Goal: Task Accomplishment & Management: Complete application form

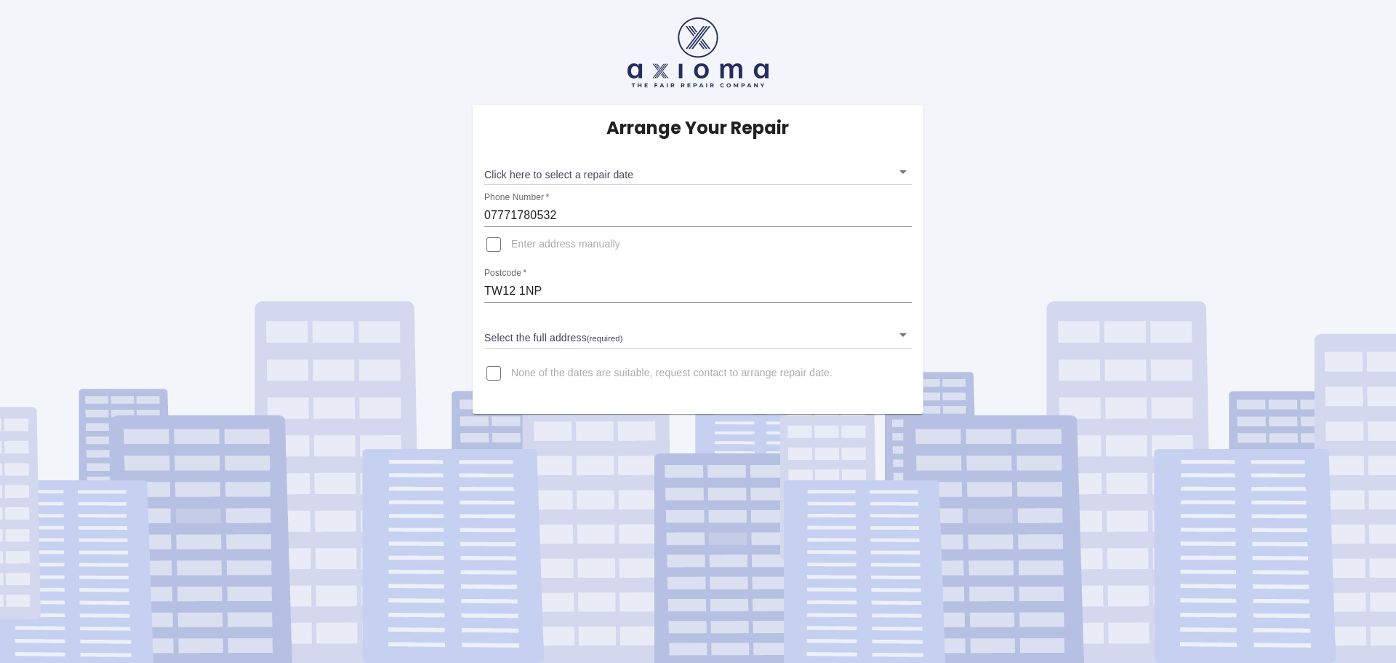
click at [594, 335] on body "Arrange Your Repair Click here to select a repair date ​ Phone Number   * 07771…" at bounding box center [698, 331] width 1396 height 663
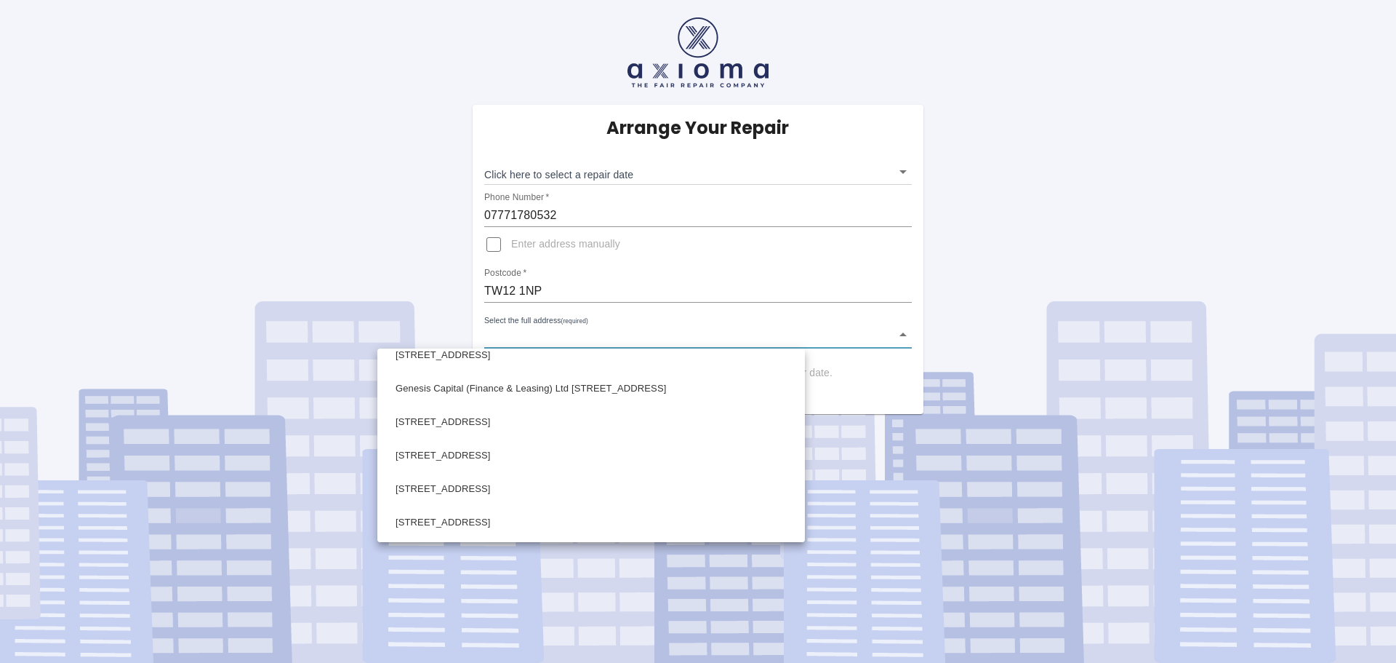
scroll to position [582, 0]
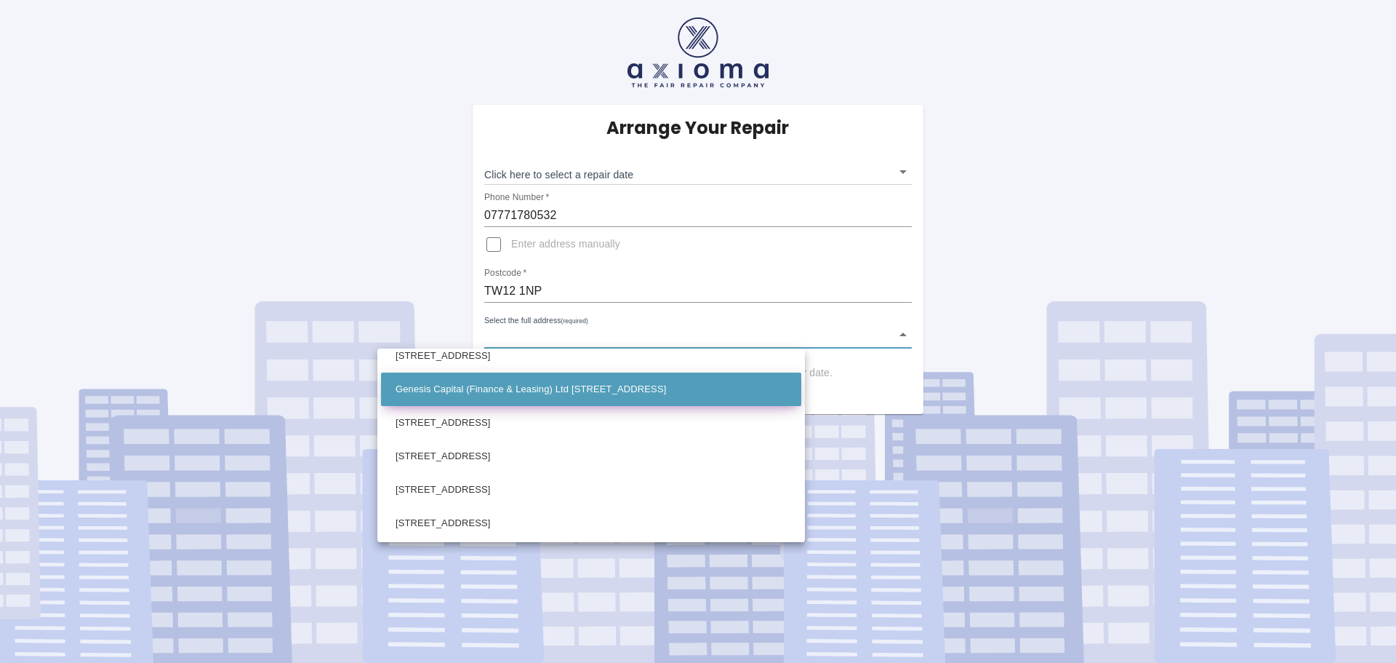
click at [513, 396] on li "Genesis Capital (Finance & Leasing) Ltd [STREET_ADDRESS]" at bounding box center [591, 388] width 420 height 33
type input "Genesis Capital (Finance & Leasing) Ltd [STREET_ADDRESS]"
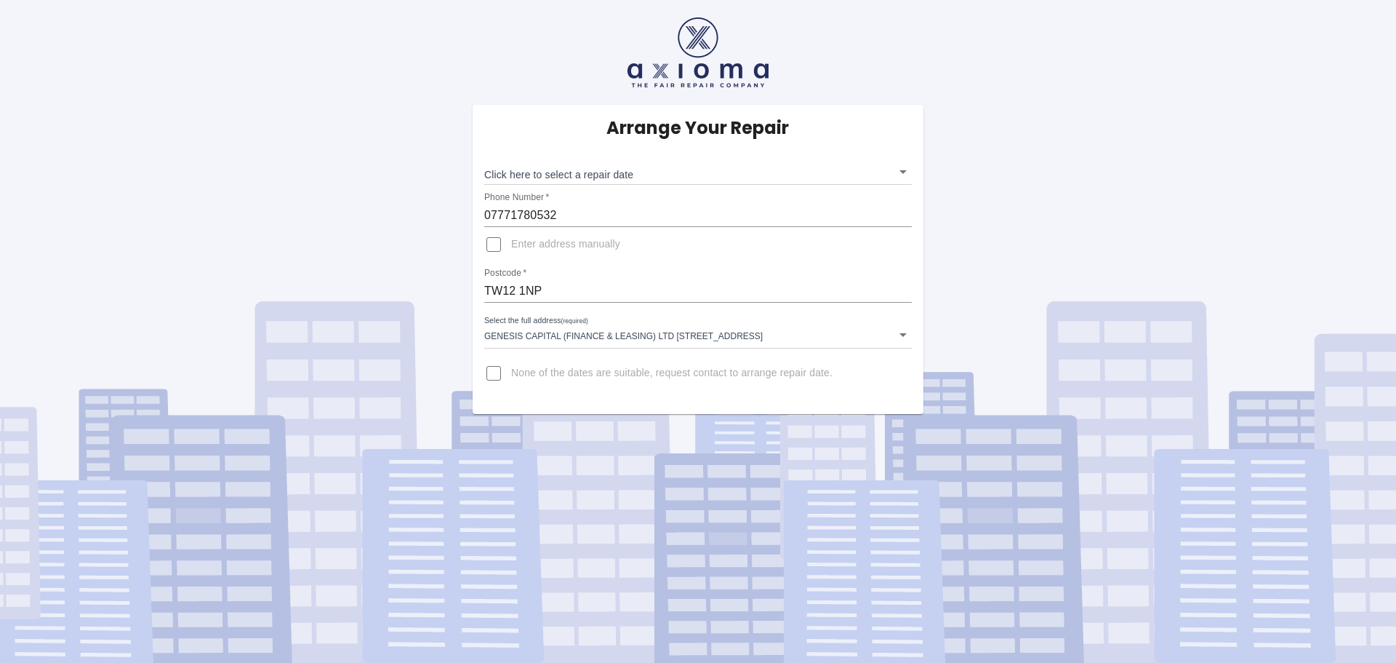
click at [641, 369] on span "None of the dates are suitable, request contact to arrange repair date." at bounding box center [671, 373] width 321 height 15
click at [511, 369] on input "None of the dates are suitable, request contact to arrange repair date." at bounding box center [493, 373] width 35 height 35
checkbox input "true"
click at [495, 242] on input "Enter address manually" at bounding box center [493, 244] width 35 height 35
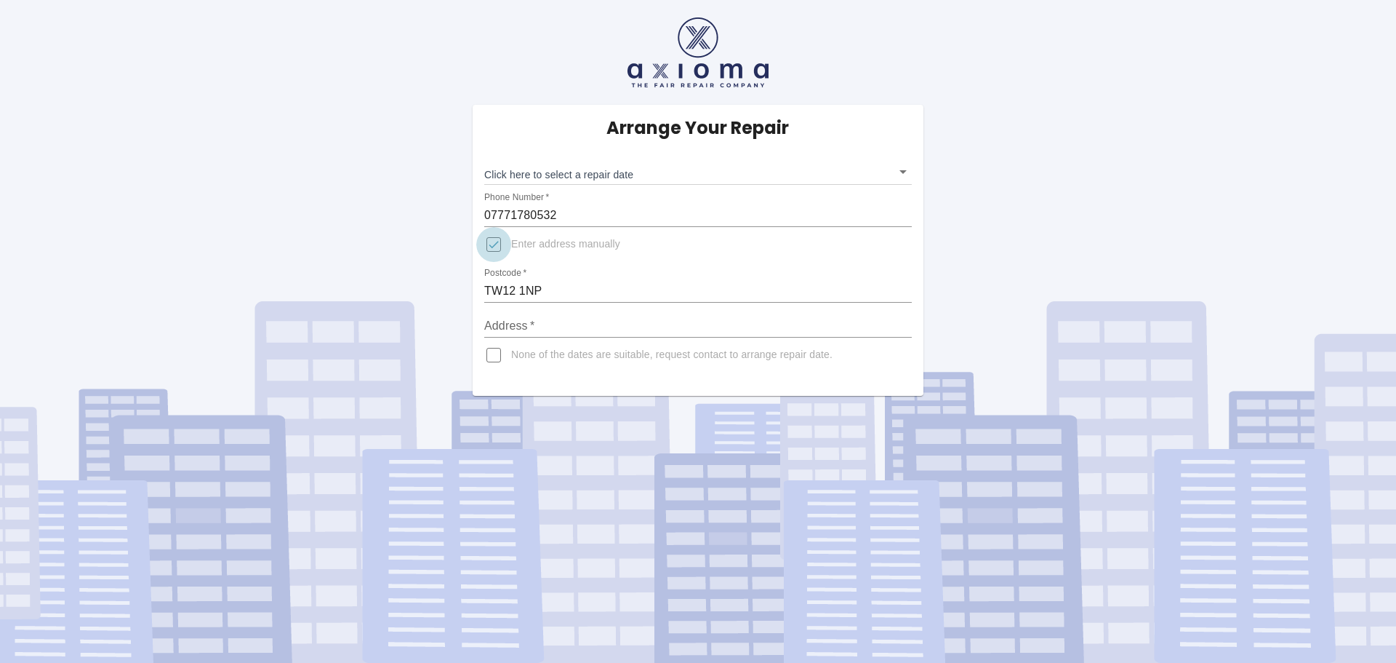
click at [495, 242] on input "Enter address manually" at bounding box center [493, 244] width 35 height 35
checkbox input "false"
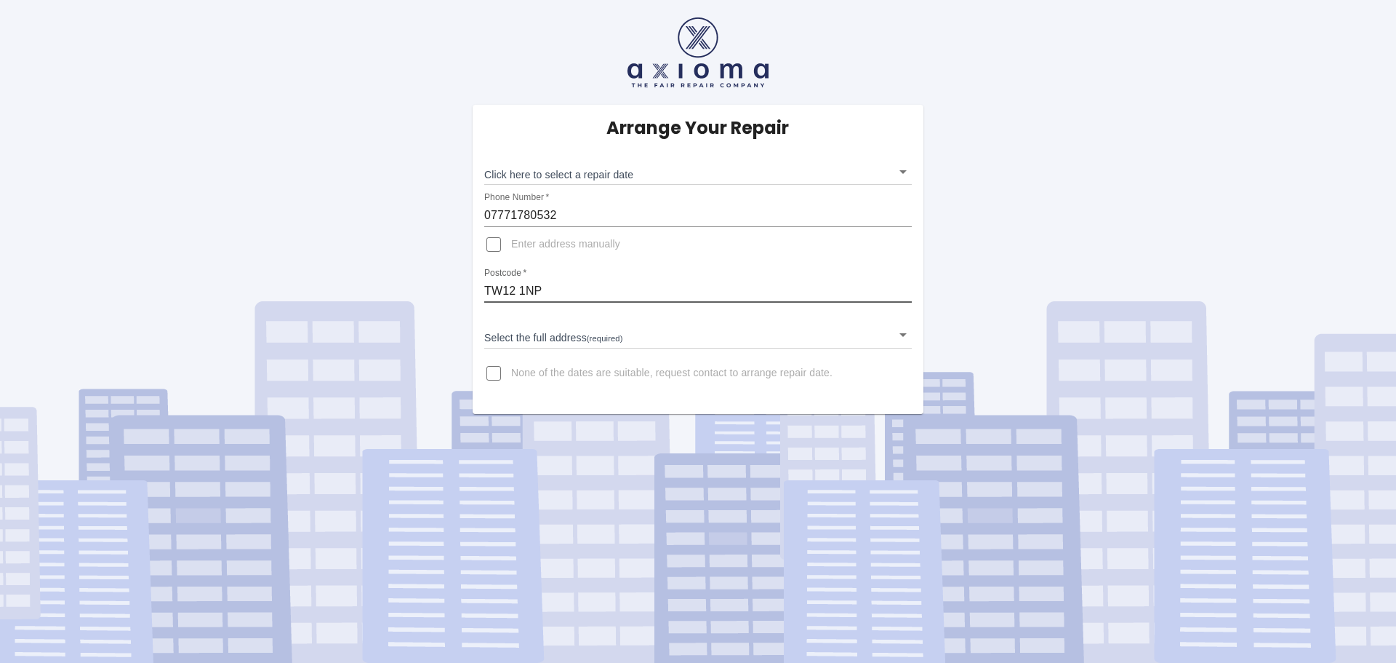
click at [548, 295] on input "TW12 1NP" at bounding box center [698, 290] width 428 height 23
click at [545, 332] on body "Arrange Your Repair Click here to select a repair date ​ Phone Number   * 07771…" at bounding box center [698, 331] width 1396 height 663
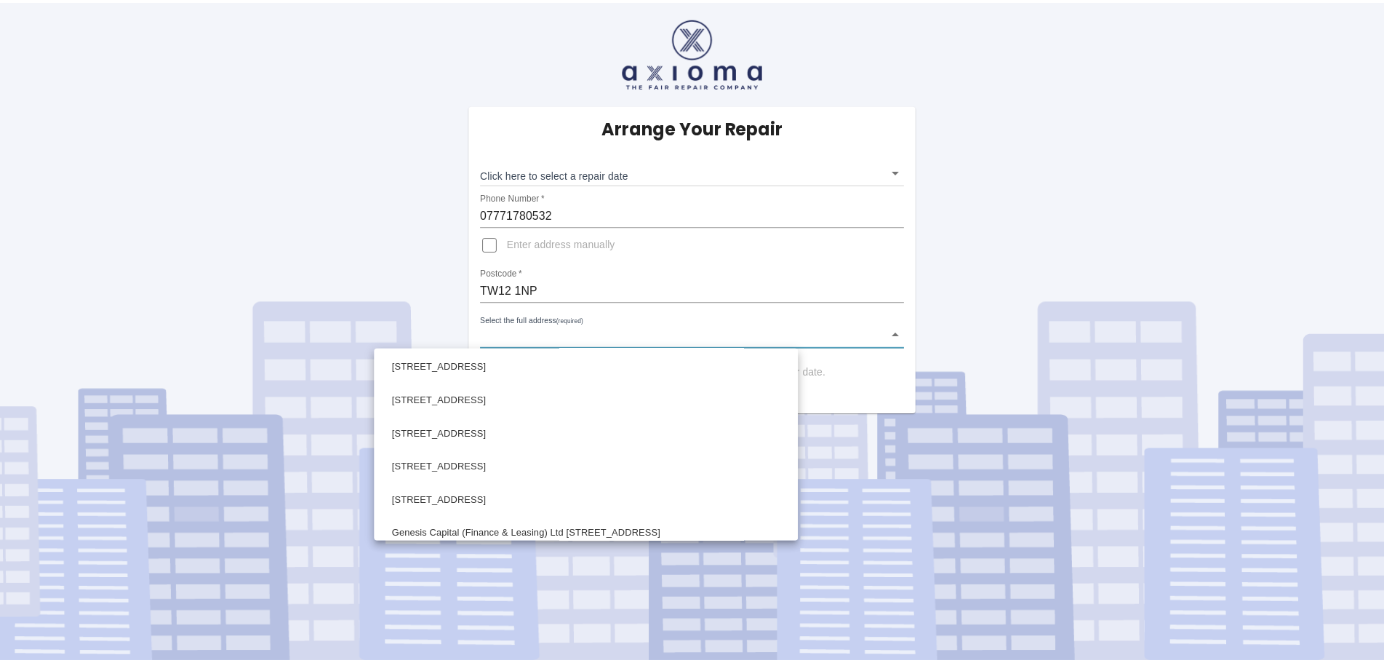
scroll to position [509, 0]
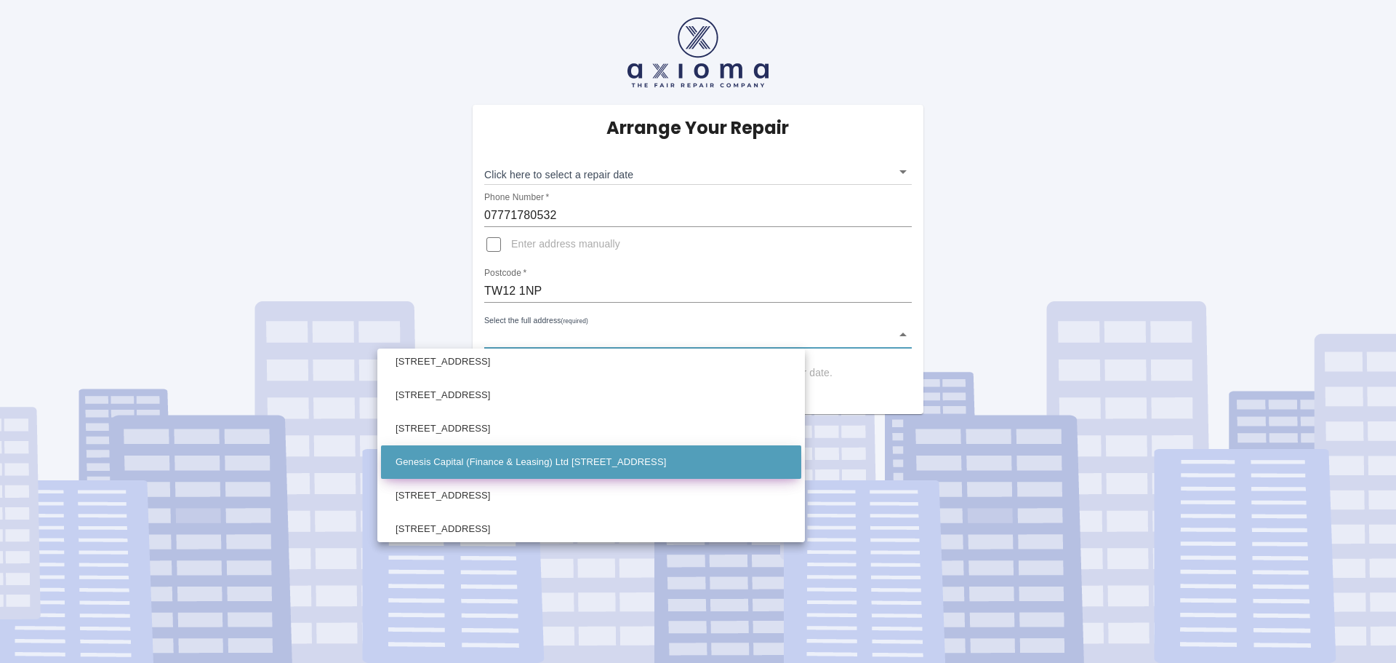
click at [523, 457] on li "Genesis Capital (Finance & Leasing) Ltd [STREET_ADDRESS]" at bounding box center [591, 461] width 420 height 33
type input "Genesis Capital (Finance & Leasing) Ltd [STREET_ADDRESS]"
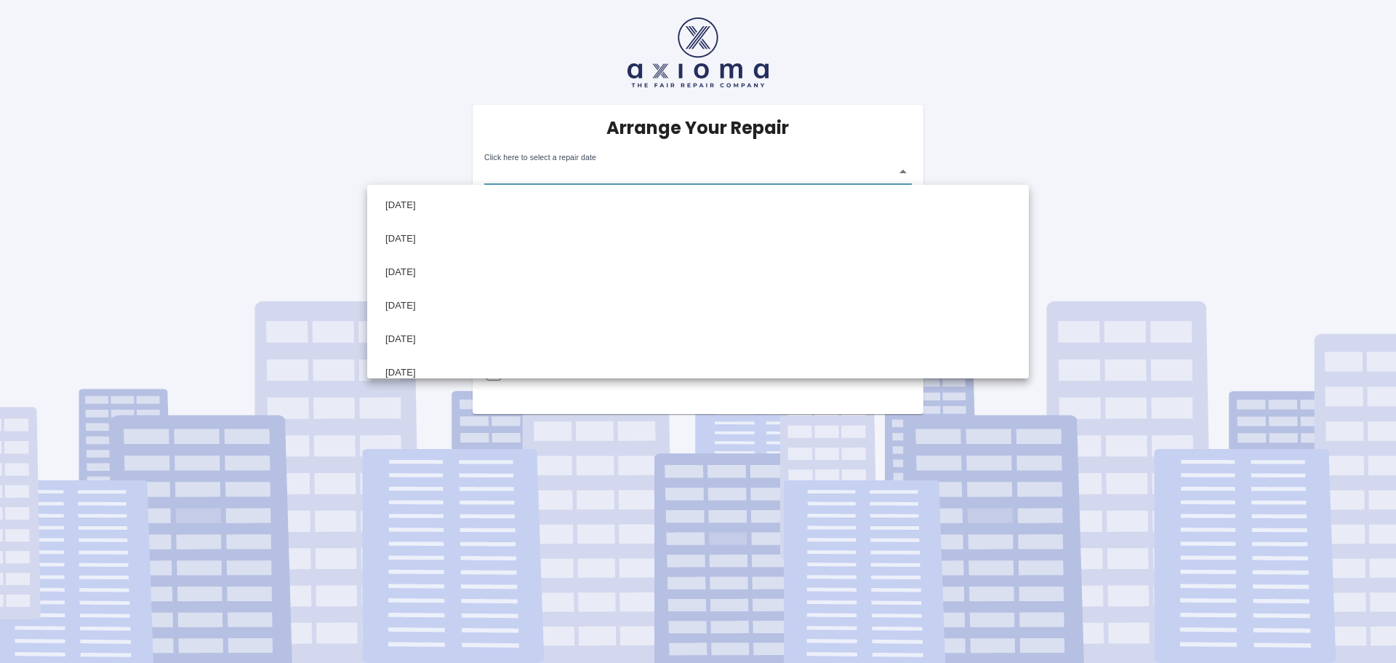
drag, startPoint x: 570, startPoint y: 178, endPoint x: 671, endPoint y: 173, distance: 100.5
click at [671, 173] on body "Arrange Your Repair Click here to select a repair date ​ Phone Number   * 07771…" at bounding box center [698, 331] width 1396 height 663
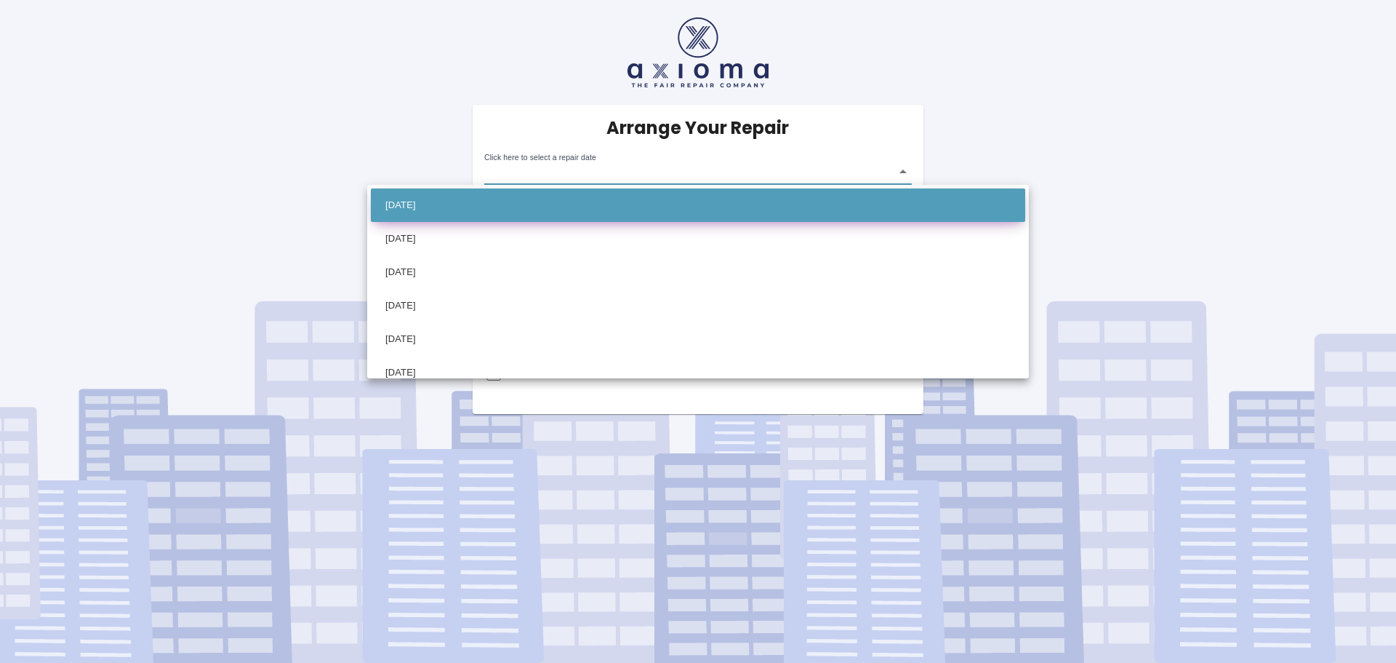
click at [475, 208] on li "[DATE]" at bounding box center [698, 204] width 655 height 33
type input "[DATE]T00:00:00.000Z"
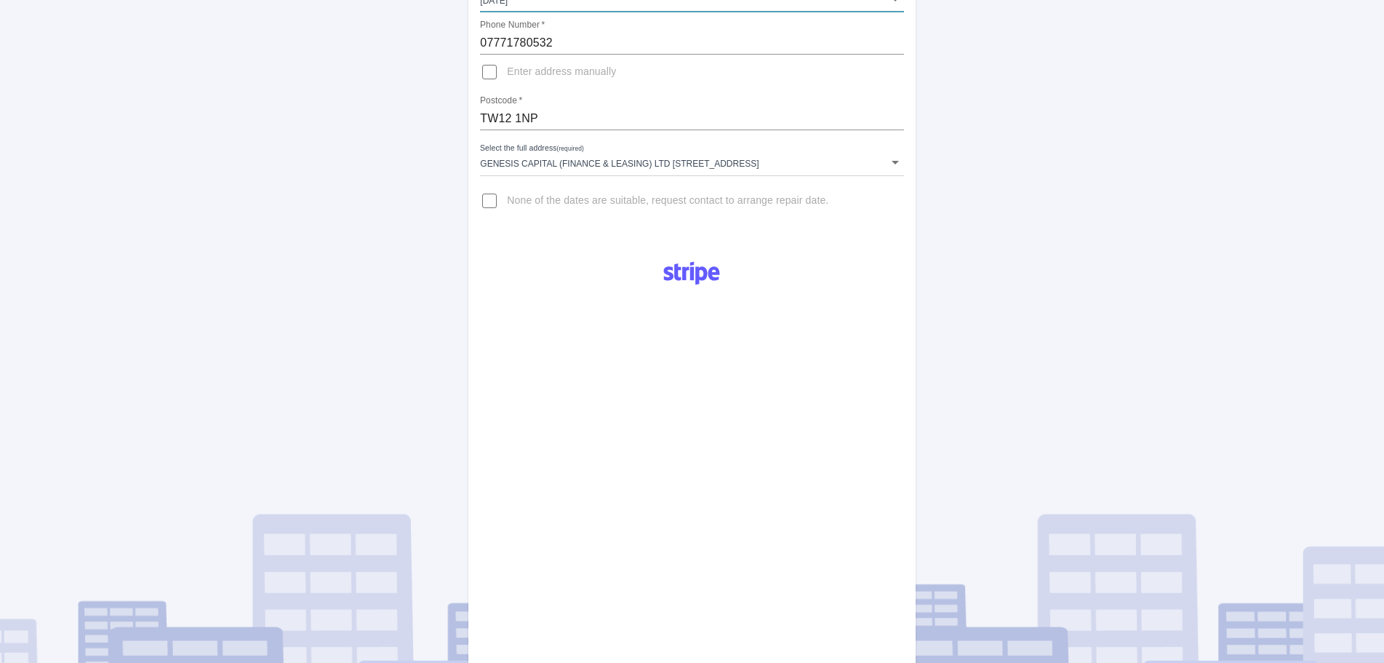
scroll to position [218, 0]
